Goal: Transaction & Acquisition: Obtain resource

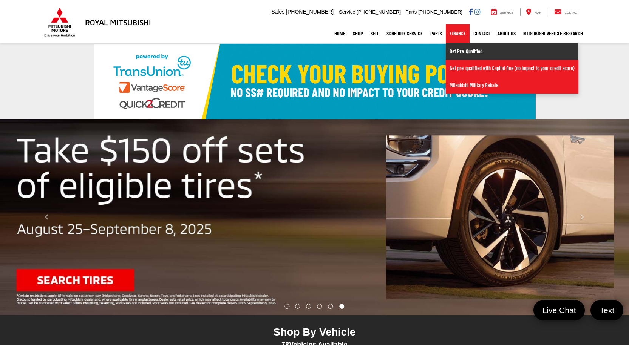
click at [461, 52] on link "Get Pre-Qualified" at bounding box center [512, 51] width 133 height 17
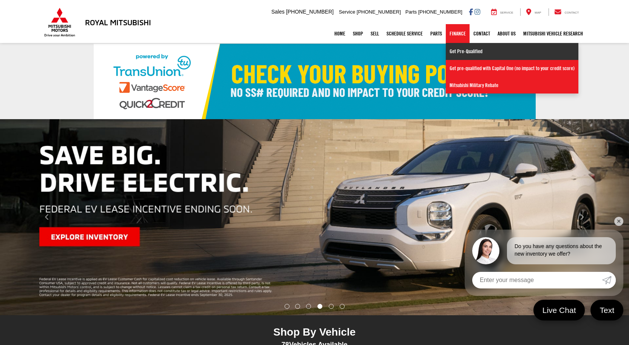
click at [453, 51] on link "Get Pre-Qualified" at bounding box center [512, 51] width 133 height 17
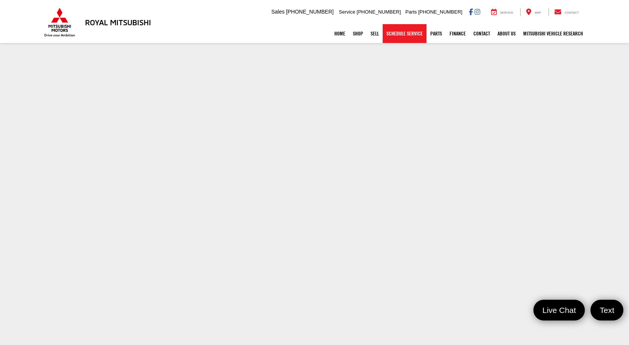
click at [404, 35] on link "Schedule Service" at bounding box center [405, 33] width 44 height 19
